Goal: Check status

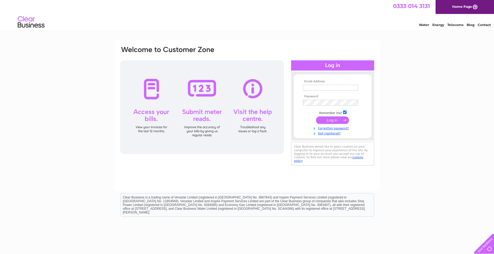
type input "[EMAIL_ADDRESS][DOMAIN_NAME]"
click at [331, 119] on input "submit" at bounding box center [332, 120] width 33 height 8
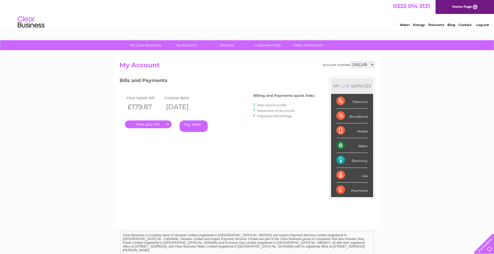
click at [371, 65] on select "1091149 30320612" at bounding box center [362, 64] width 24 height 6
